Goal: Task Accomplishment & Management: Manage account settings

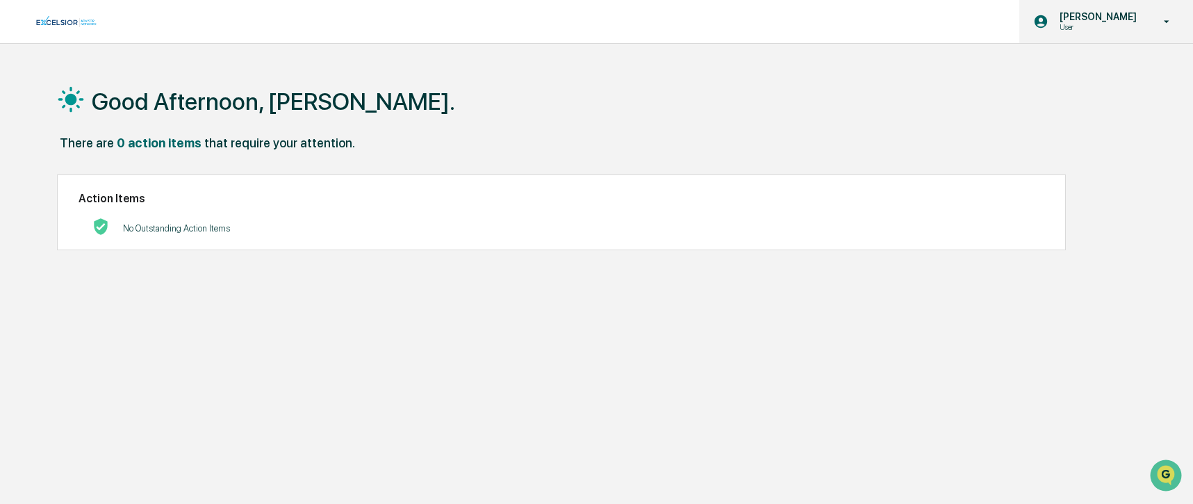
click at [1113, 18] on p "[PERSON_NAME]" at bounding box center [1095, 16] width 95 height 11
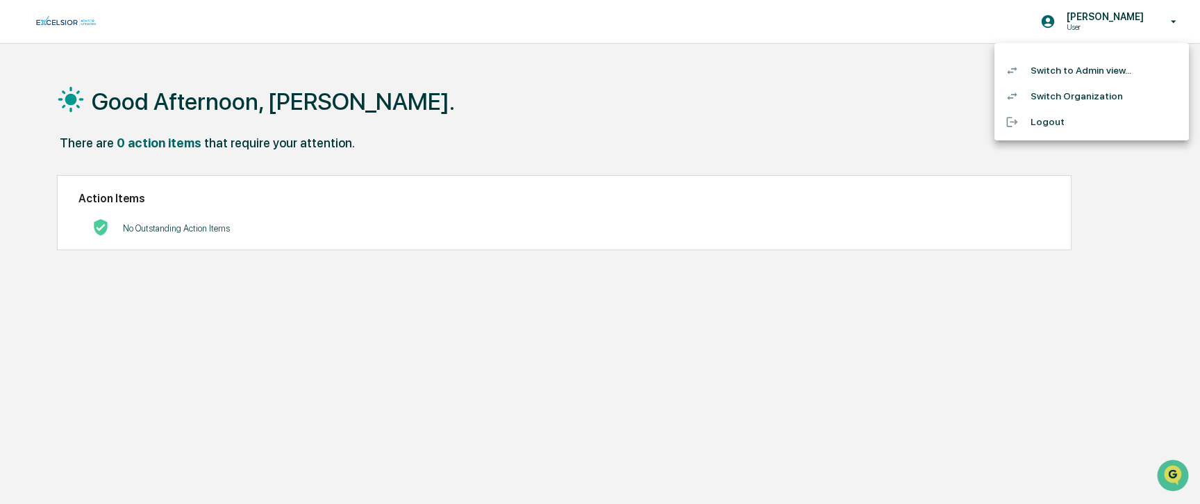
click at [1079, 72] on li "Switch to Admin view..." at bounding box center [1092, 71] width 194 height 26
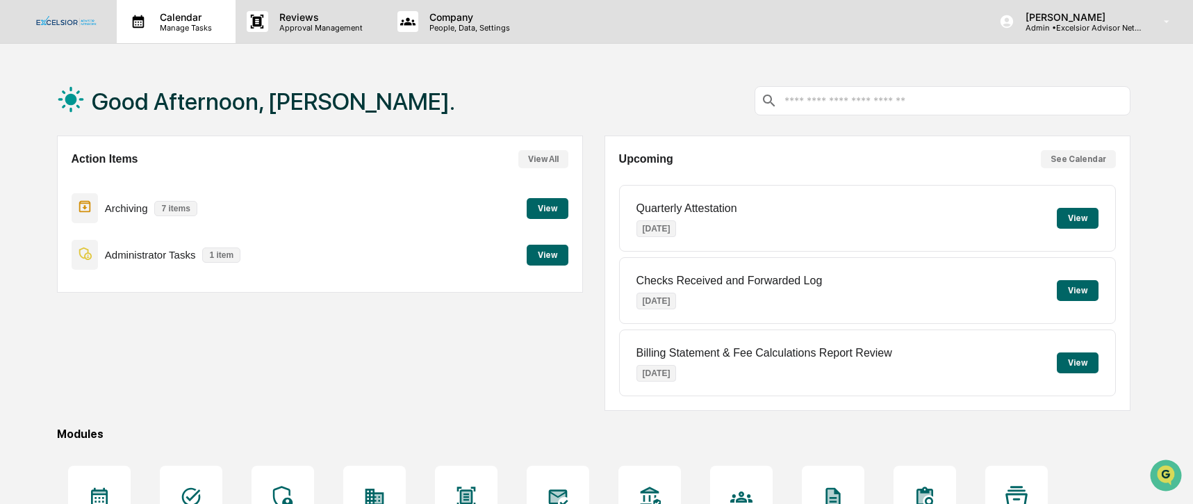
click at [162, 20] on p "Calendar" at bounding box center [184, 17] width 70 height 12
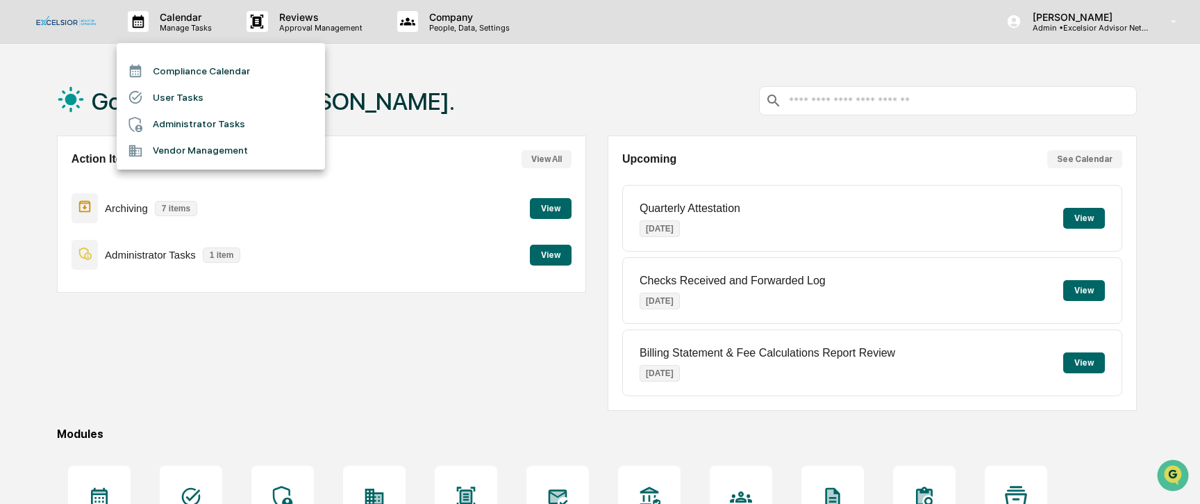
click at [286, 24] on div at bounding box center [600, 252] width 1200 height 504
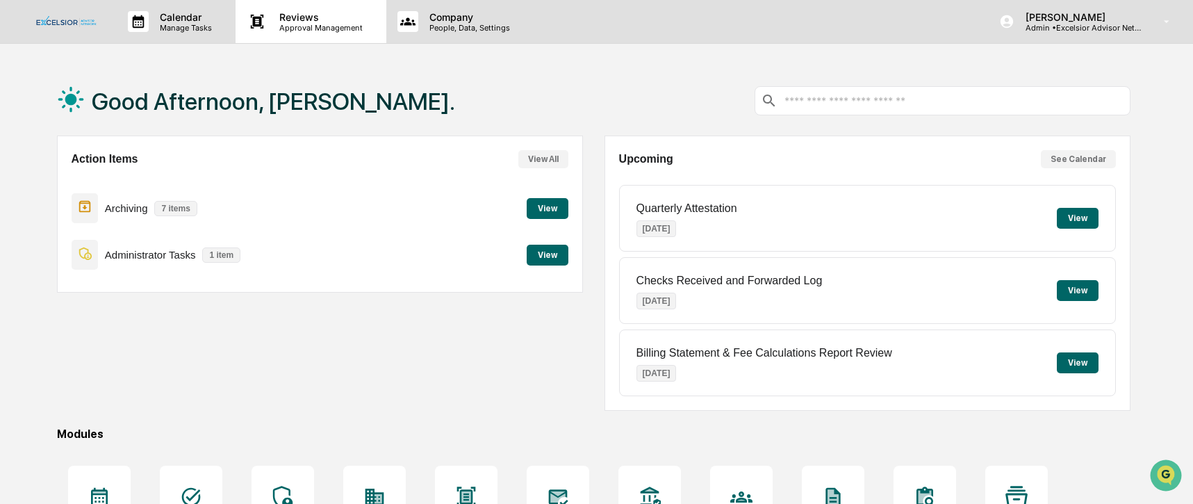
click at [290, 24] on p "Approval Management" at bounding box center [318, 28] width 101 height 10
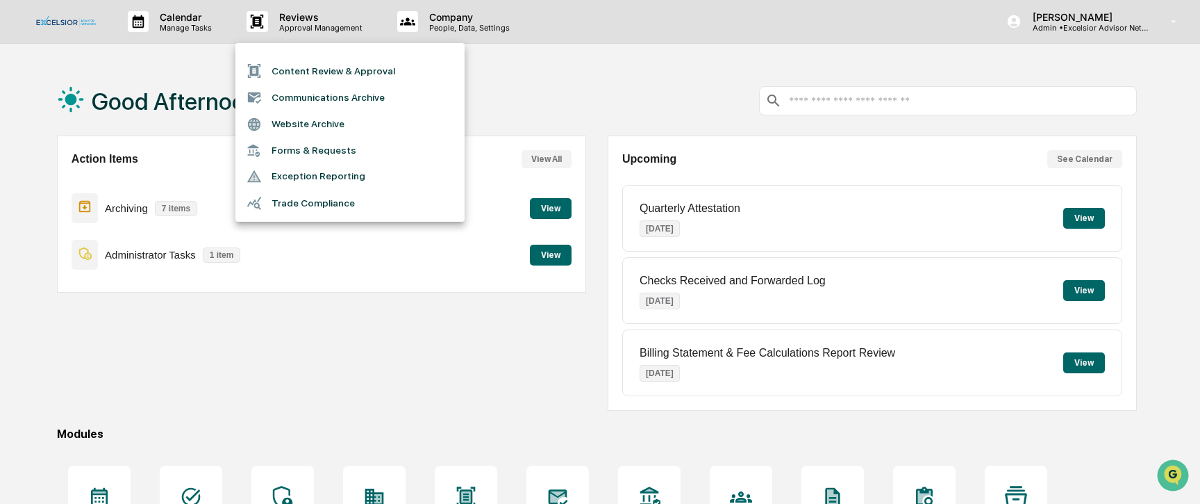
click at [285, 147] on li "Forms & Requests" at bounding box center [349, 151] width 229 height 26
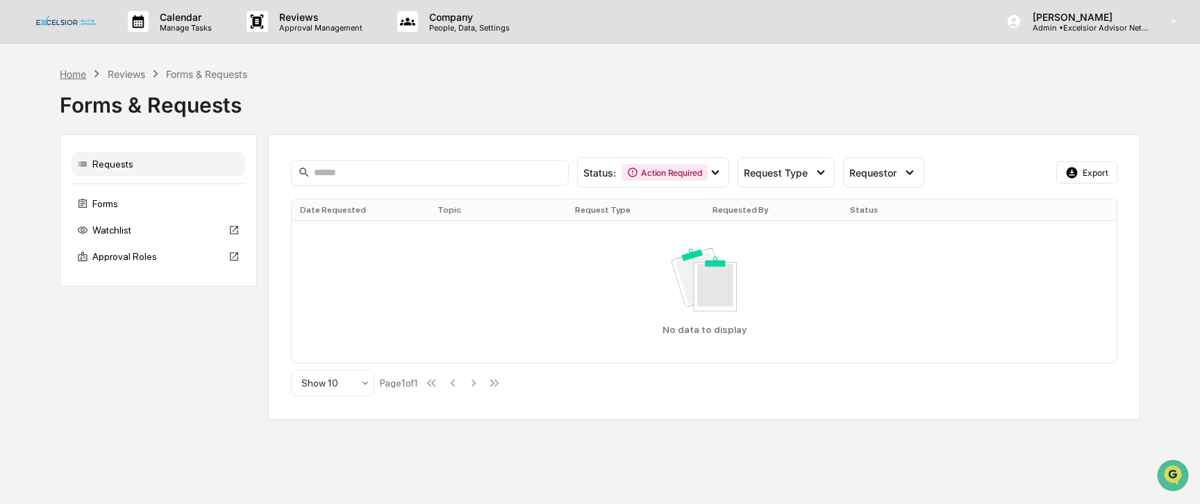
click at [76, 77] on div "Home" at bounding box center [73, 74] width 26 height 12
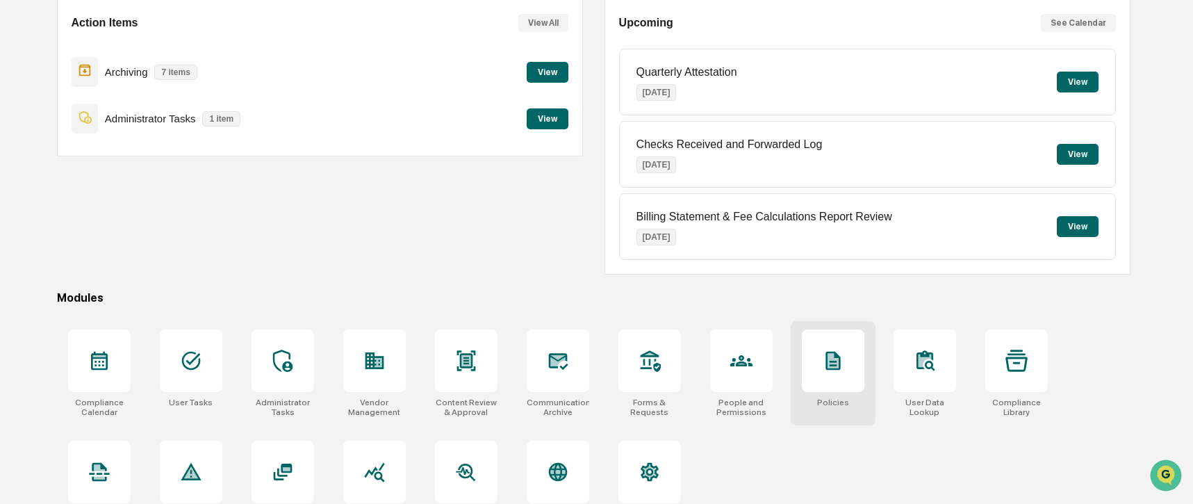
scroll to position [172, 0]
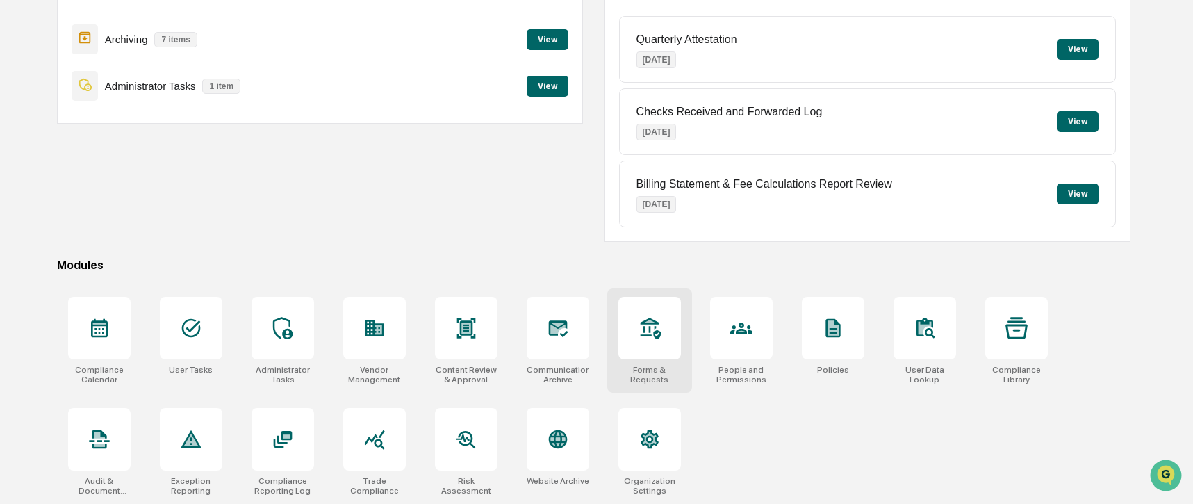
click at [642, 319] on icon at bounding box center [650, 328] width 20 height 22
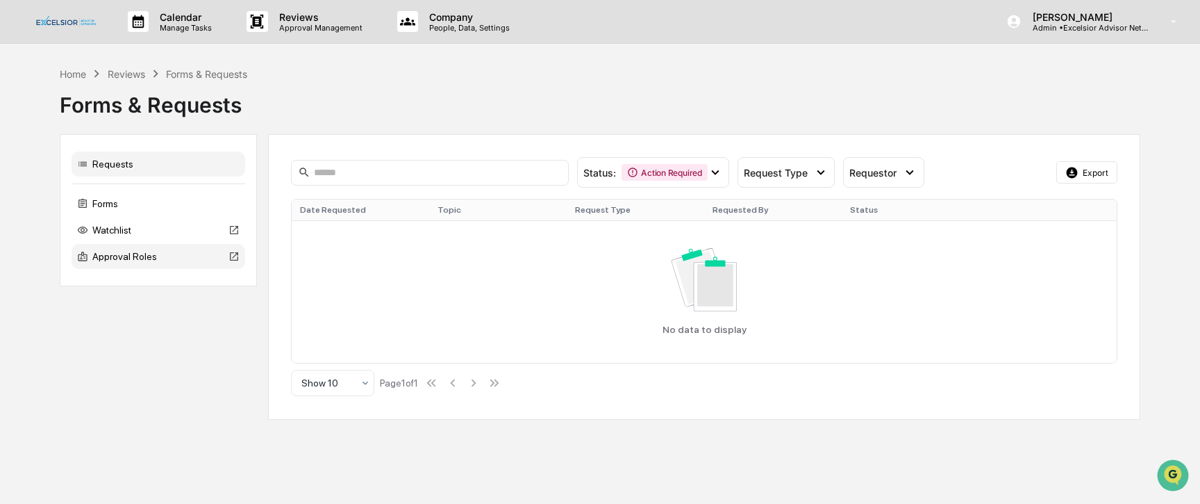
click at [119, 258] on div "Approval Roles" at bounding box center [159, 256] width 174 height 25
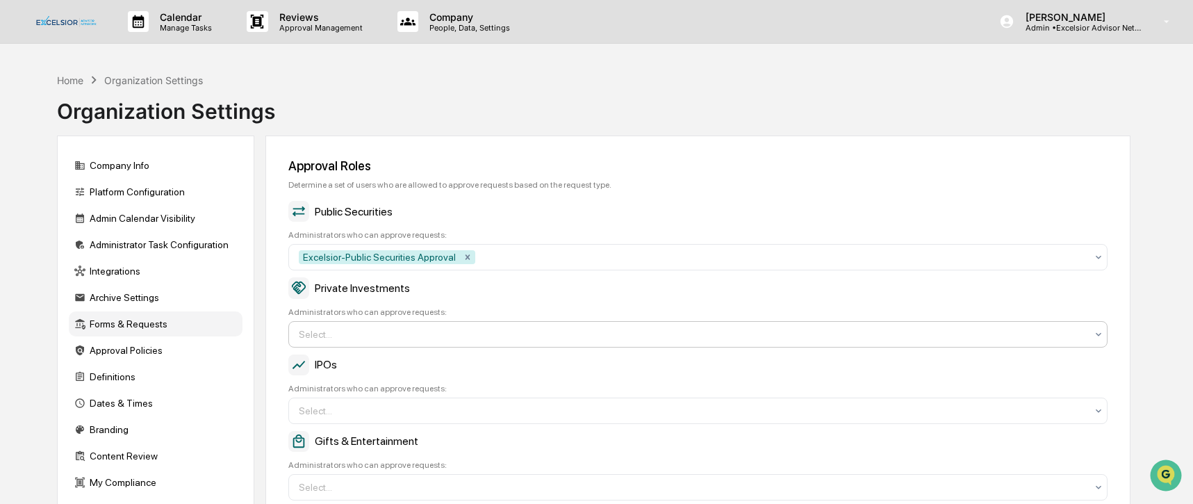
click at [622, 345] on div "Select..." at bounding box center [692, 334] width 801 height 22
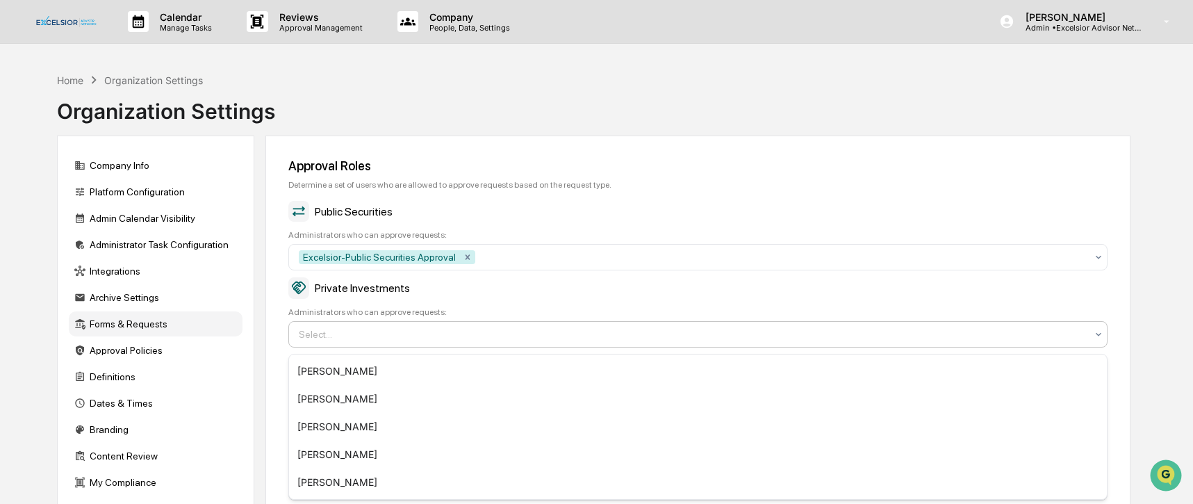
click at [567, 308] on div "Administrators who can approve requests:" at bounding box center [697, 312] width 819 height 10
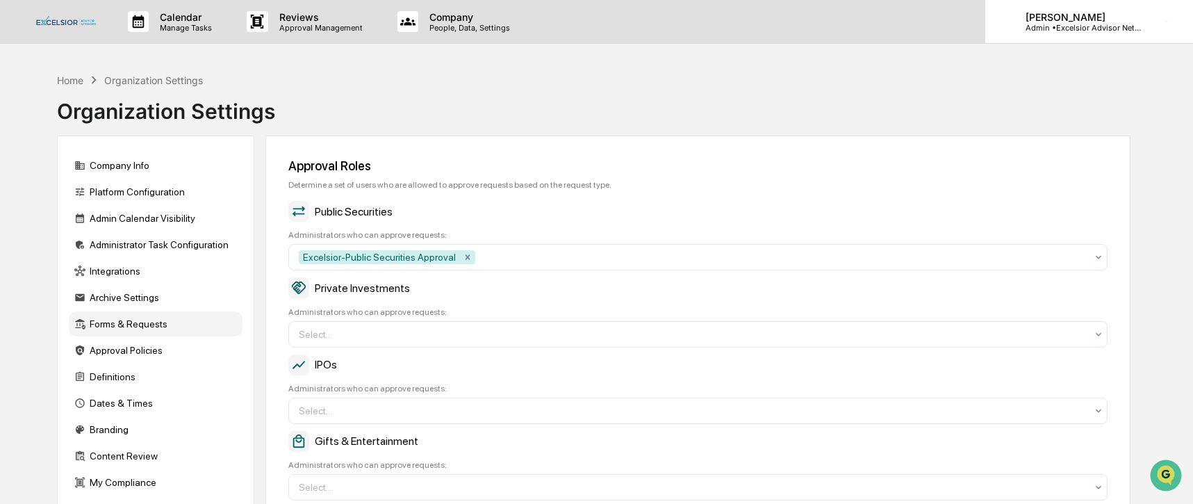
click at [1063, 26] on p "Admin • Excelsior Advisor Network" at bounding box center [1078, 28] width 129 height 10
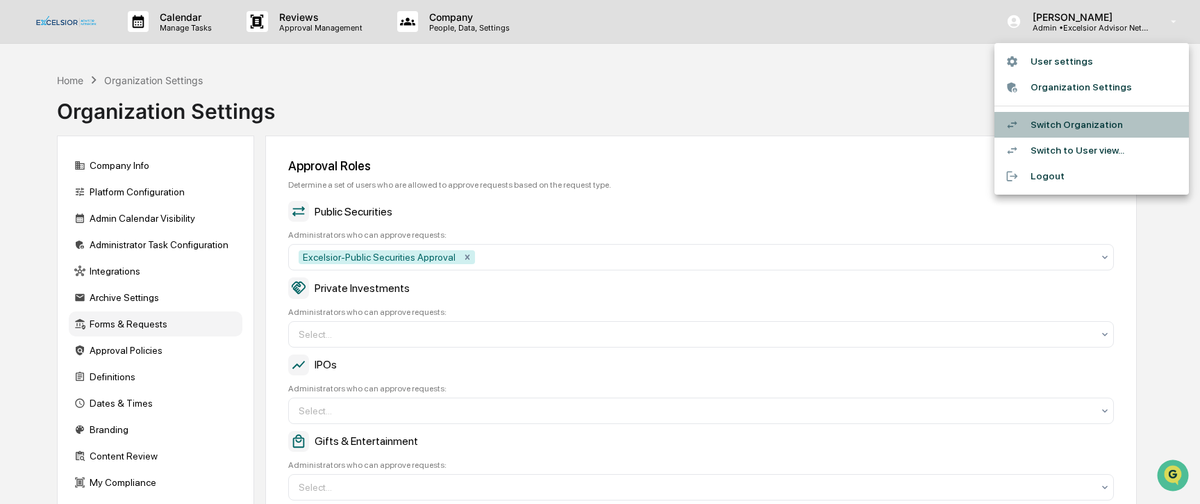
click at [1057, 121] on li "Switch Organization" at bounding box center [1092, 125] width 194 height 26
